Goal: Transaction & Acquisition: Purchase product/service

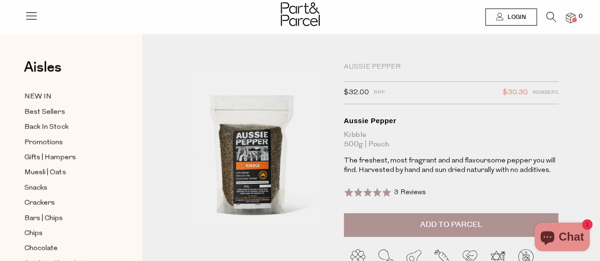
click at [548, 16] on icon at bounding box center [551, 17] width 10 height 10
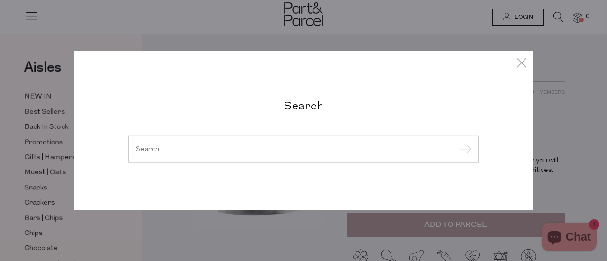
click at [232, 159] on div at bounding box center [303, 149] width 351 height 27
click at [233, 152] on input "search" at bounding box center [304, 148] width 336 height 7
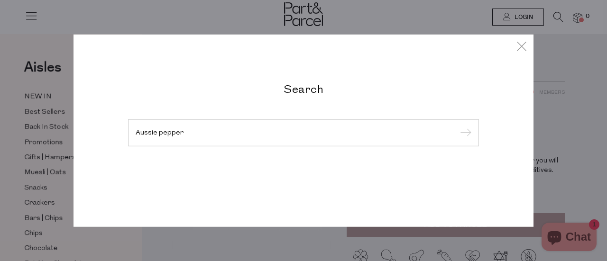
type input "Aussie pepper"
click at [457, 126] on input "submit" at bounding box center [464, 133] width 14 height 14
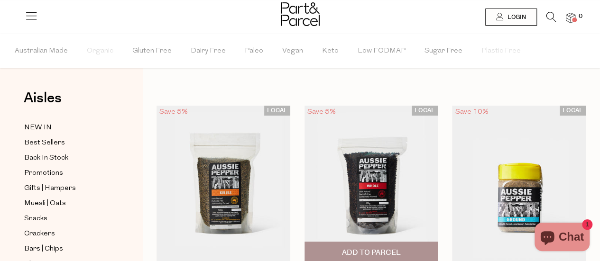
click at [366, 173] on img at bounding box center [371, 184] width 134 height 157
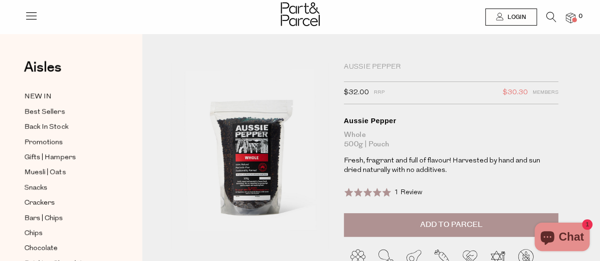
click at [446, 226] on span "Add to Parcel" at bounding box center [450, 224] width 62 height 11
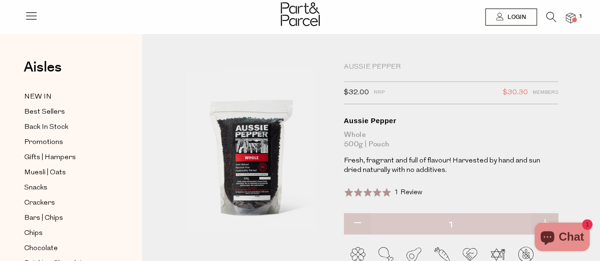
click at [544, 219] on button "button" at bounding box center [544, 223] width 27 height 21
type input "2"
click at [573, 17] on img at bounding box center [569, 18] width 9 height 11
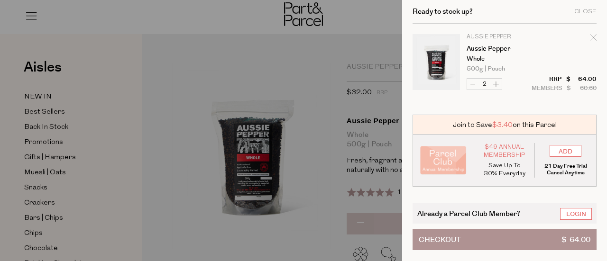
scroll to position [1, 0]
click at [475, 234] on button "Checkout $ 64.00" at bounding box center [504, 239] width 184 height 21
